Goal: Information Seeking & Learning: Learn about a topic

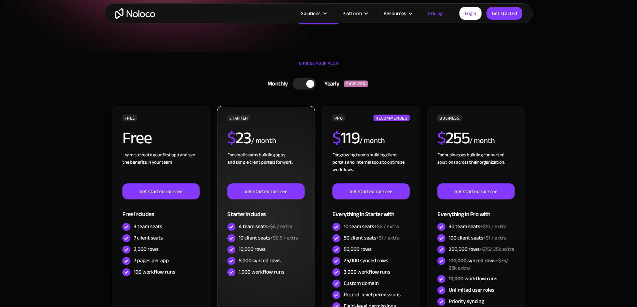
scroll to position [134, 0]
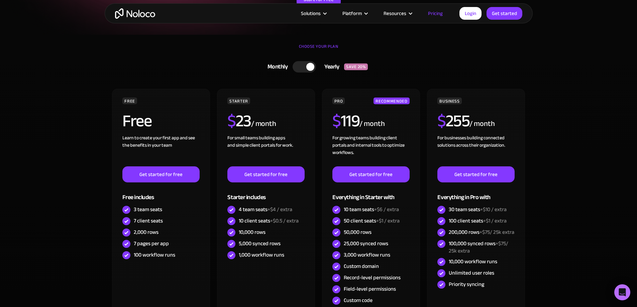
click at [307, 62] on div at bounding box center [304, 66] width 23 height 11
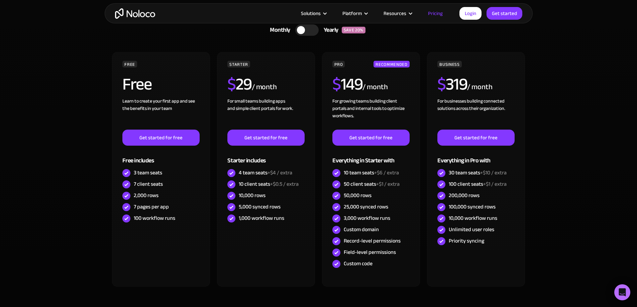
scroll to position [167, 0]
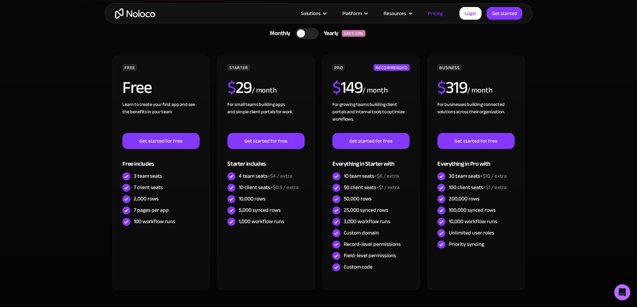
click at [312, 36] on div at bounding box center [306, 33] width 23 height 11
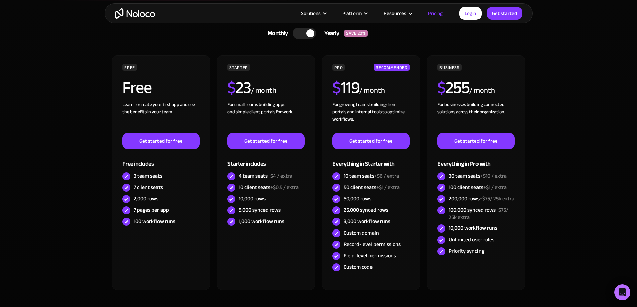
click at [312, 35] on div at bounding box center [310, 33] width 8 height 8
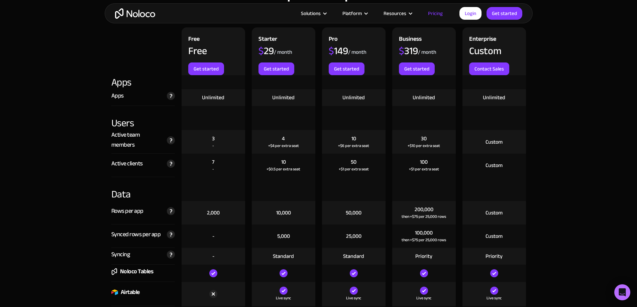
scroll to position [803, 0]
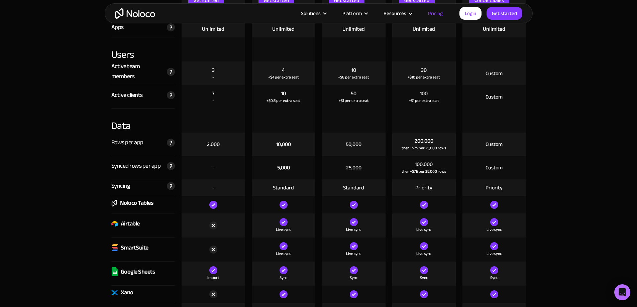
click at [282, 164] on div "5,000" at bounding box center [283, 167] width 13 height 7
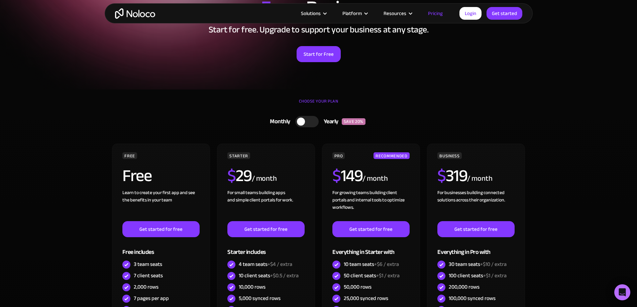
scroll to position [0, 0]
